Goal: Find contact information: Find contact information

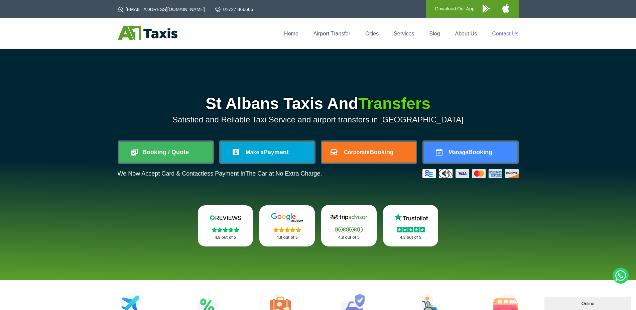
click at [504, 33] on link "Contact Us" at bounding box center [505, 34] width 26 height 6
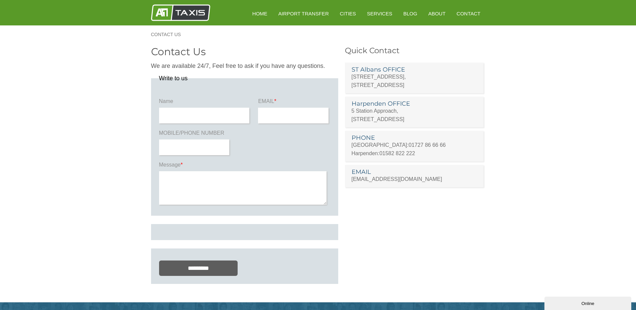
scroll to position [34, 0]
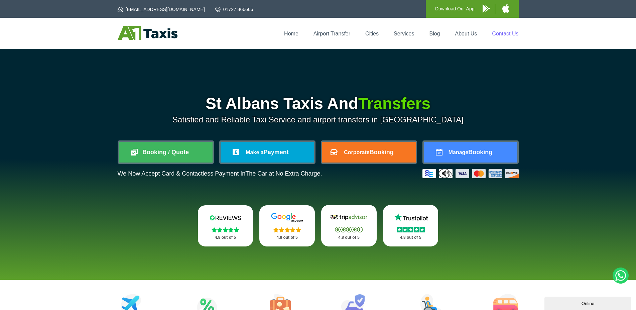
click at [493, 35] on link "Contact Us" at bounding box center [505, 34] width 26 height 6
click at [510, 34] on link "Contact Us" at bounding box center [505, 34] width 26 height 6
